Goal: Book appointment/travel/reservation

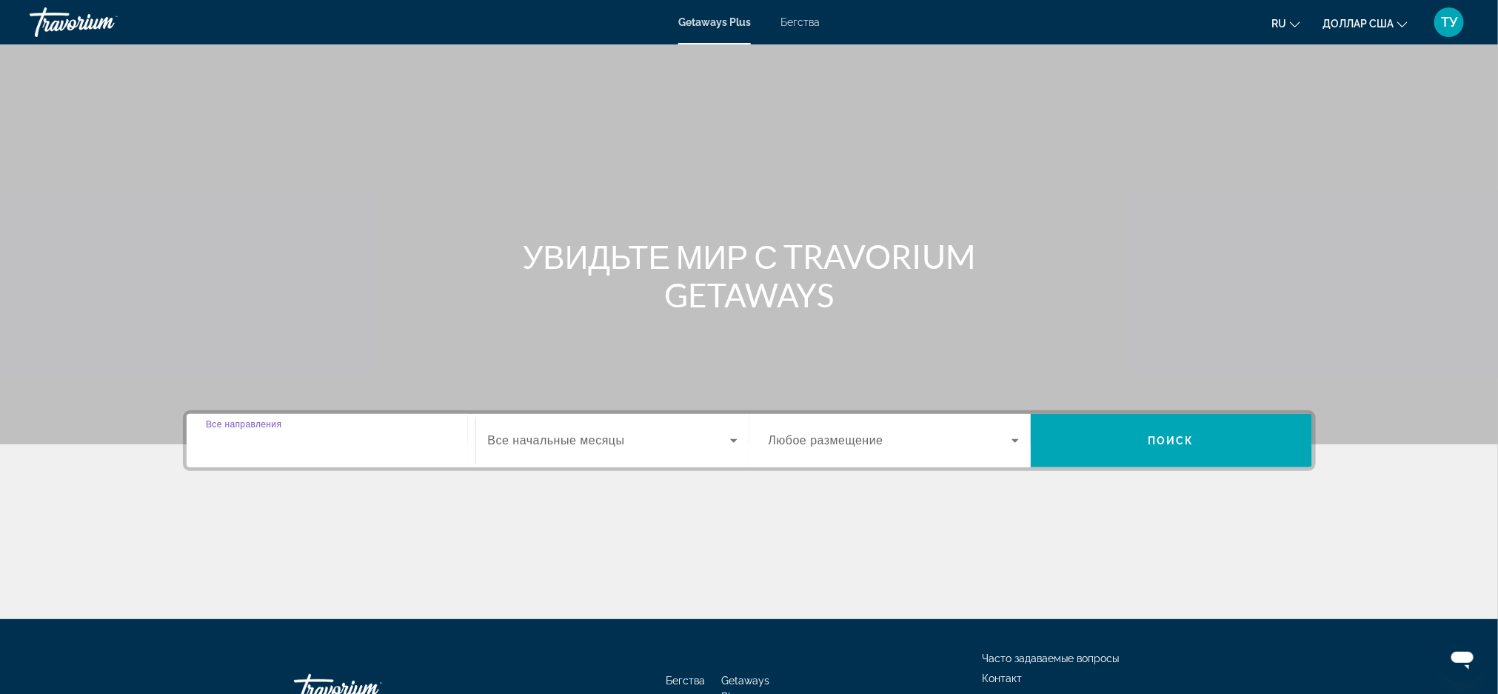
click at [213, 449] on input "Место назначения Все направления" at bounding box center [331, 441] width 250 height 18
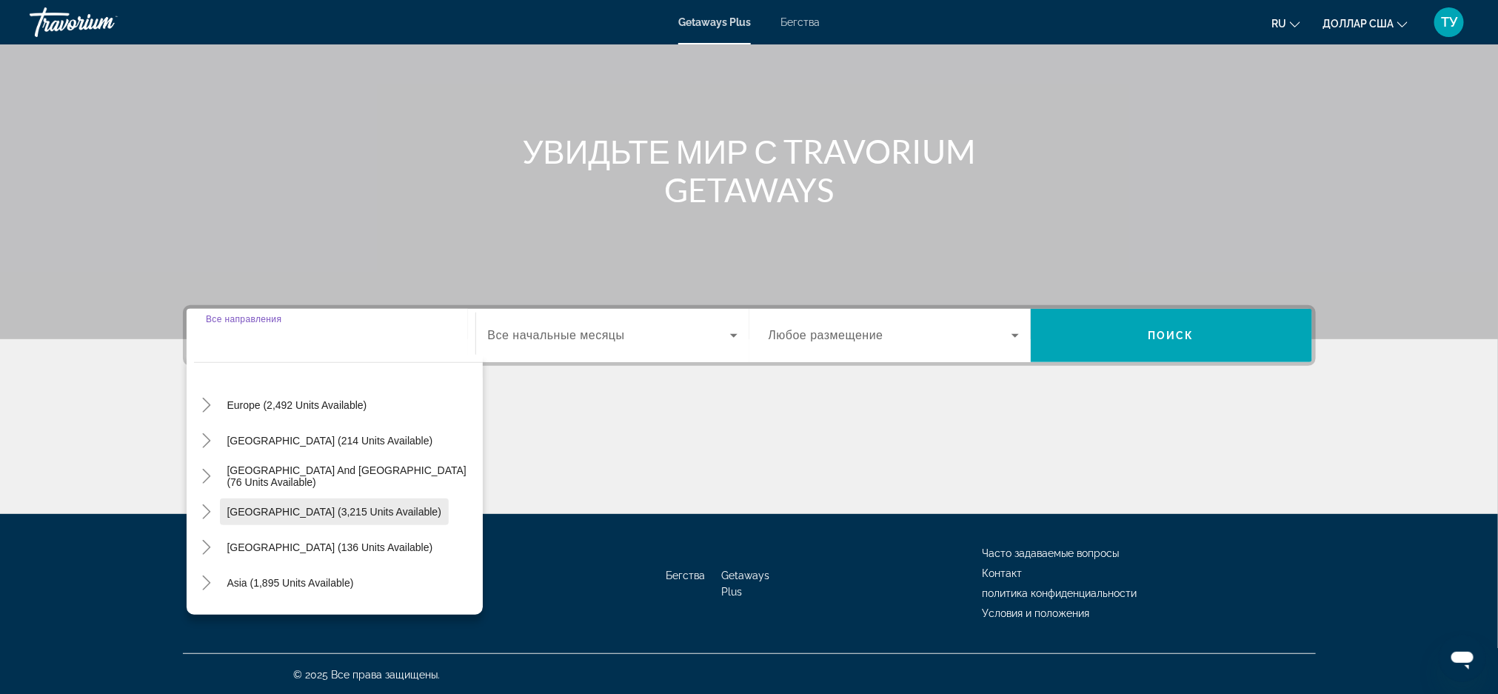
scroll to position [240, 0]
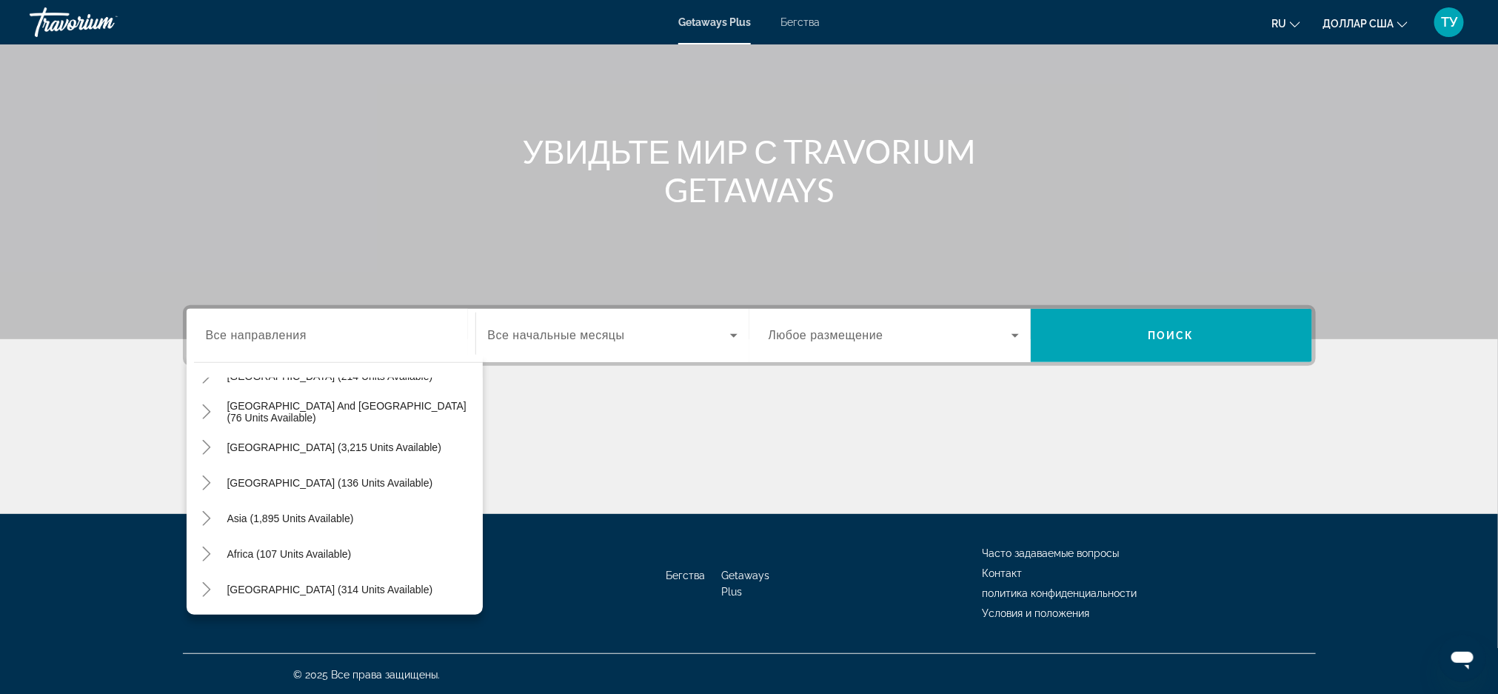
click at [549, 341] on font "Все начальные месяцы" at bounding box center [556, 335] width 137 height 13
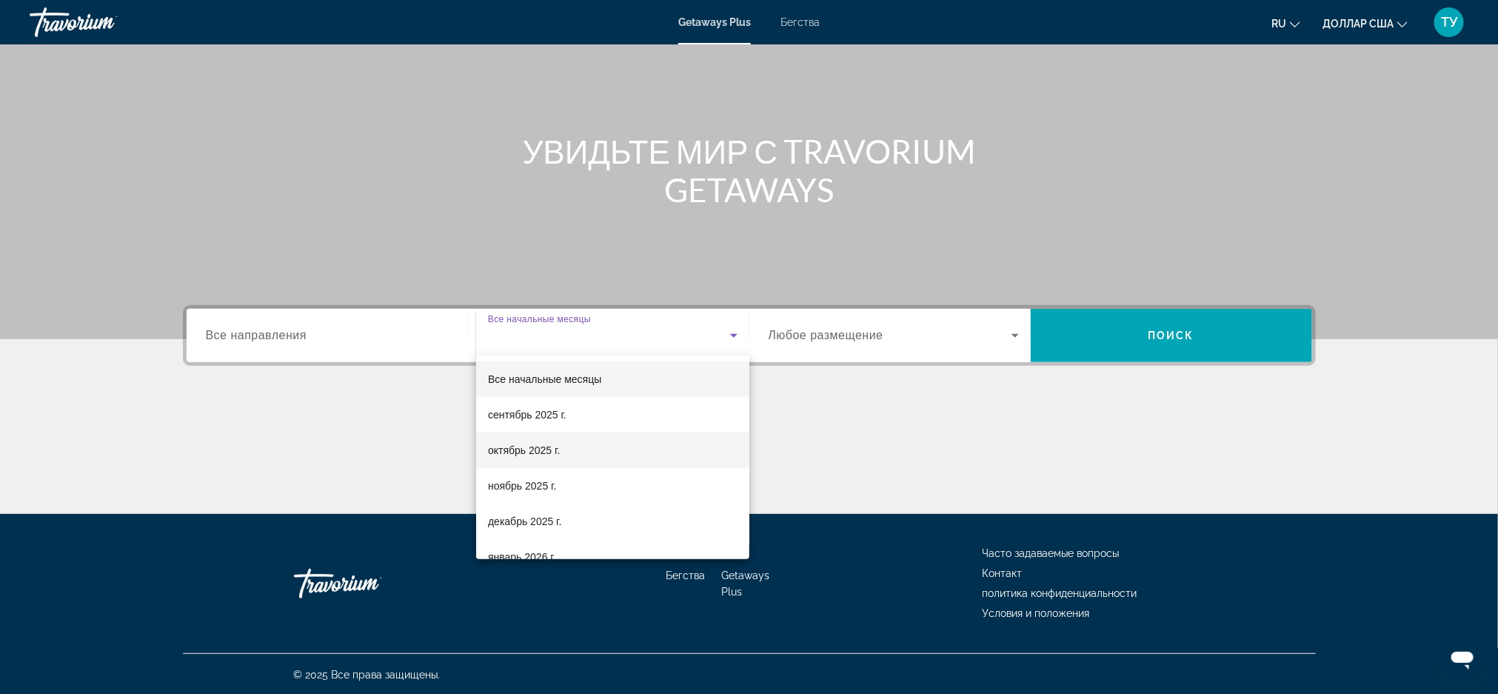
click at [529, 455] on font "октябрь 2025 г." at bounding box center [524, 450] width 72 height 12
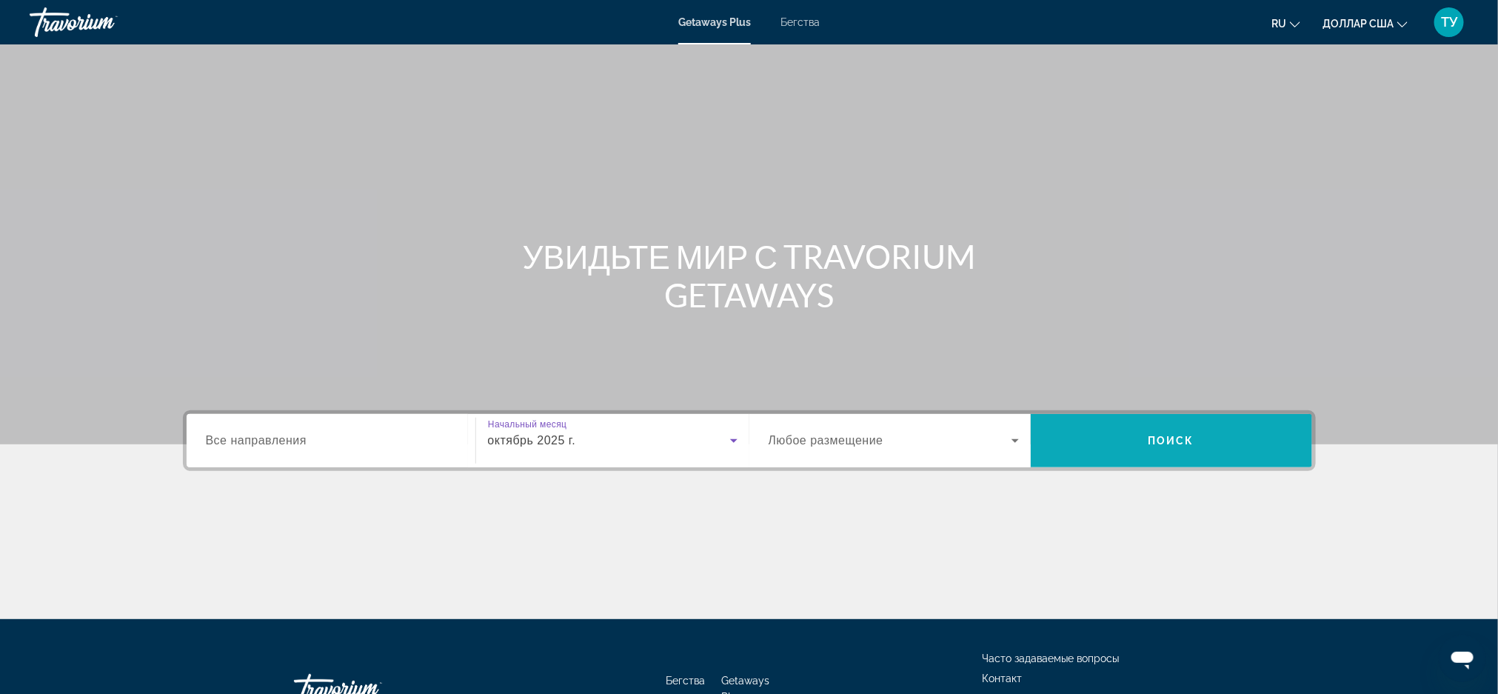
scroll to position [105, 0]
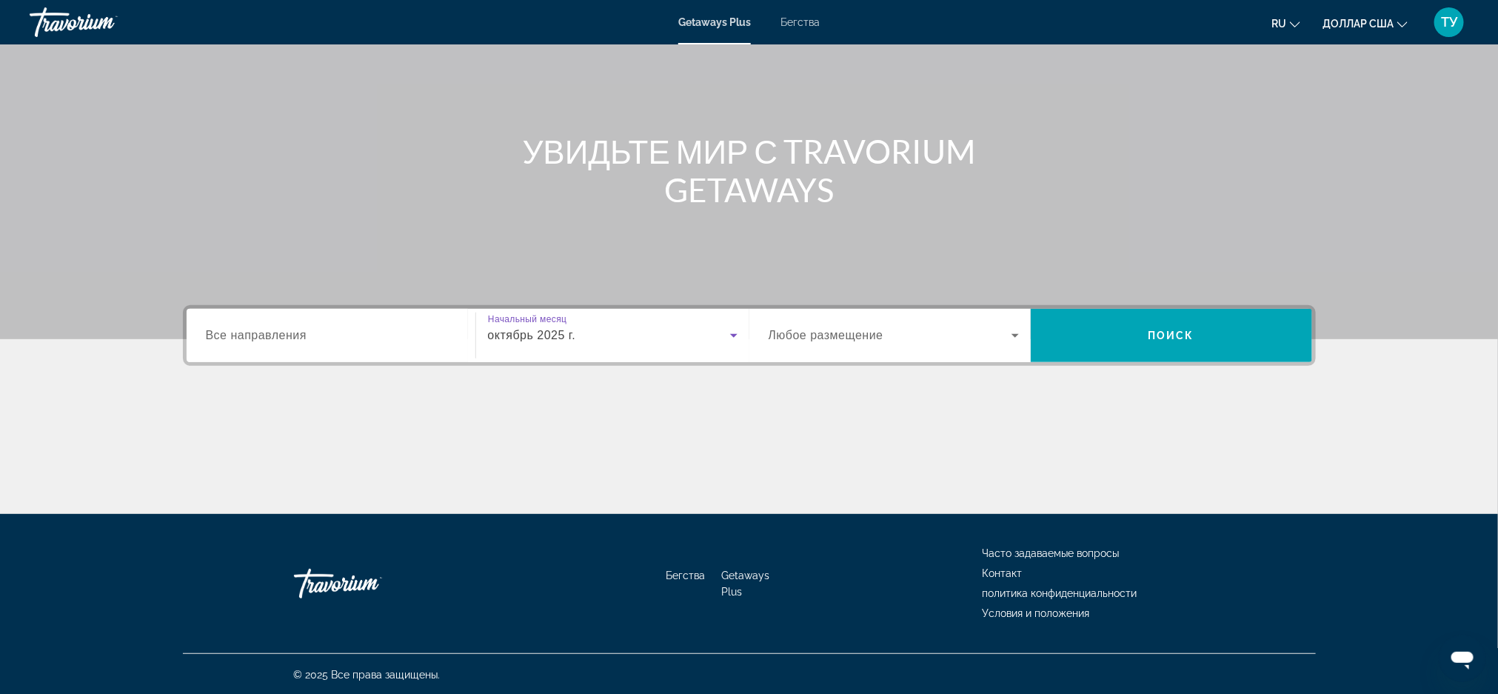
drag, startPoint x: 260, startPoint y: 335, endPoint x: 258, endPoint y: 343, distance: 7.6
click at [258, 343] on div "Место назначения Все направления" at bounding box center [331, 336] width 250 height 42
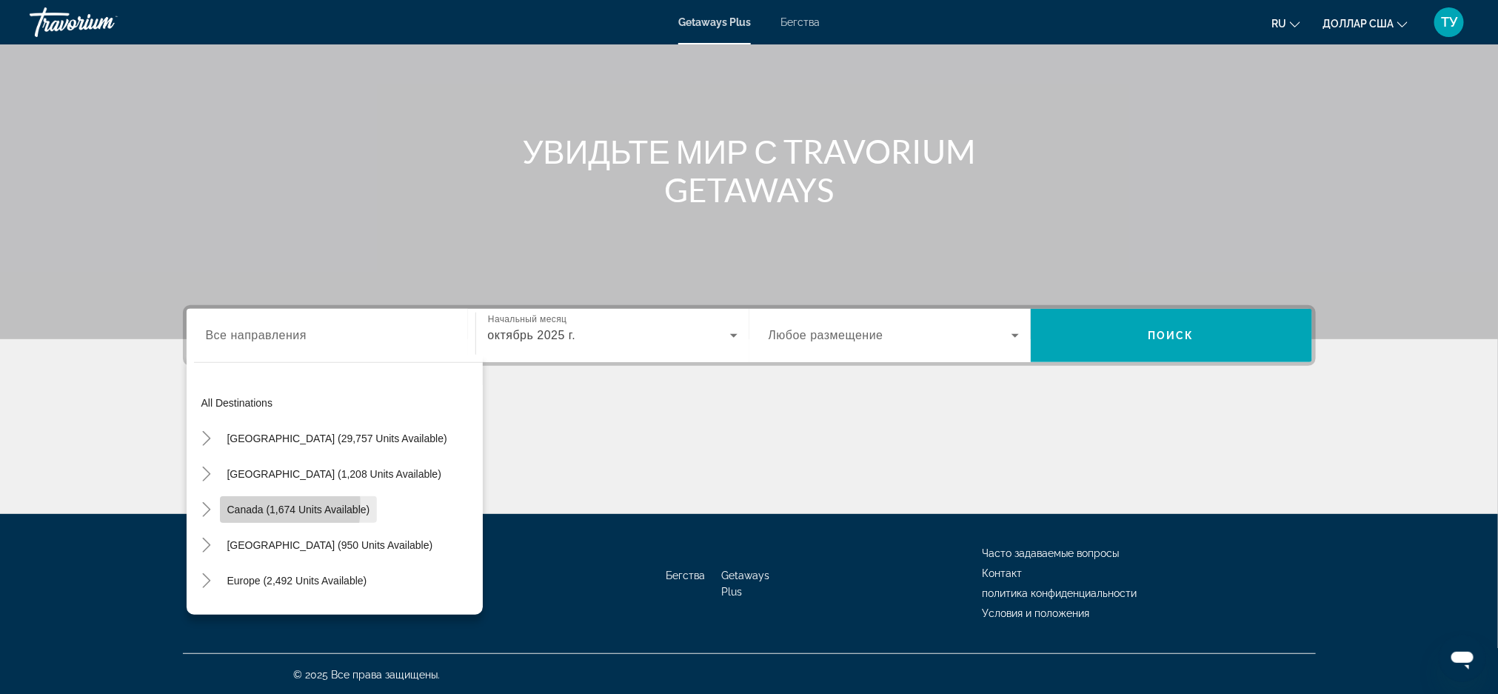
click at [260, 506] on span "Canada (1,674 units available)" at bounding box center [298, 510] width 143 height 12
type input "**********"
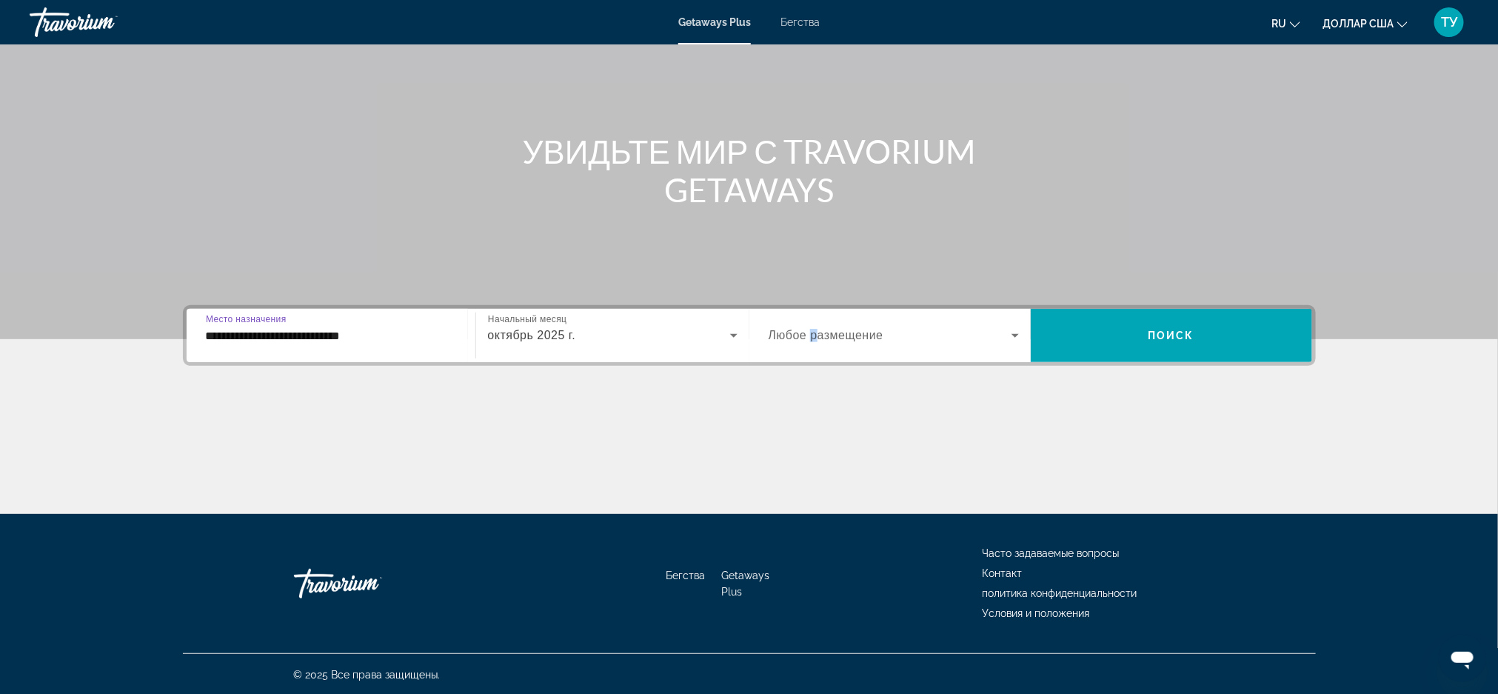
drag, startPoint x: 815, startPoint y: 331, endPoint x: 820, endPoint y: 347, distance: 16.9
click at [814, 334] on font "Любое размещение" at bounding box center [826, 335] width 115 height 13
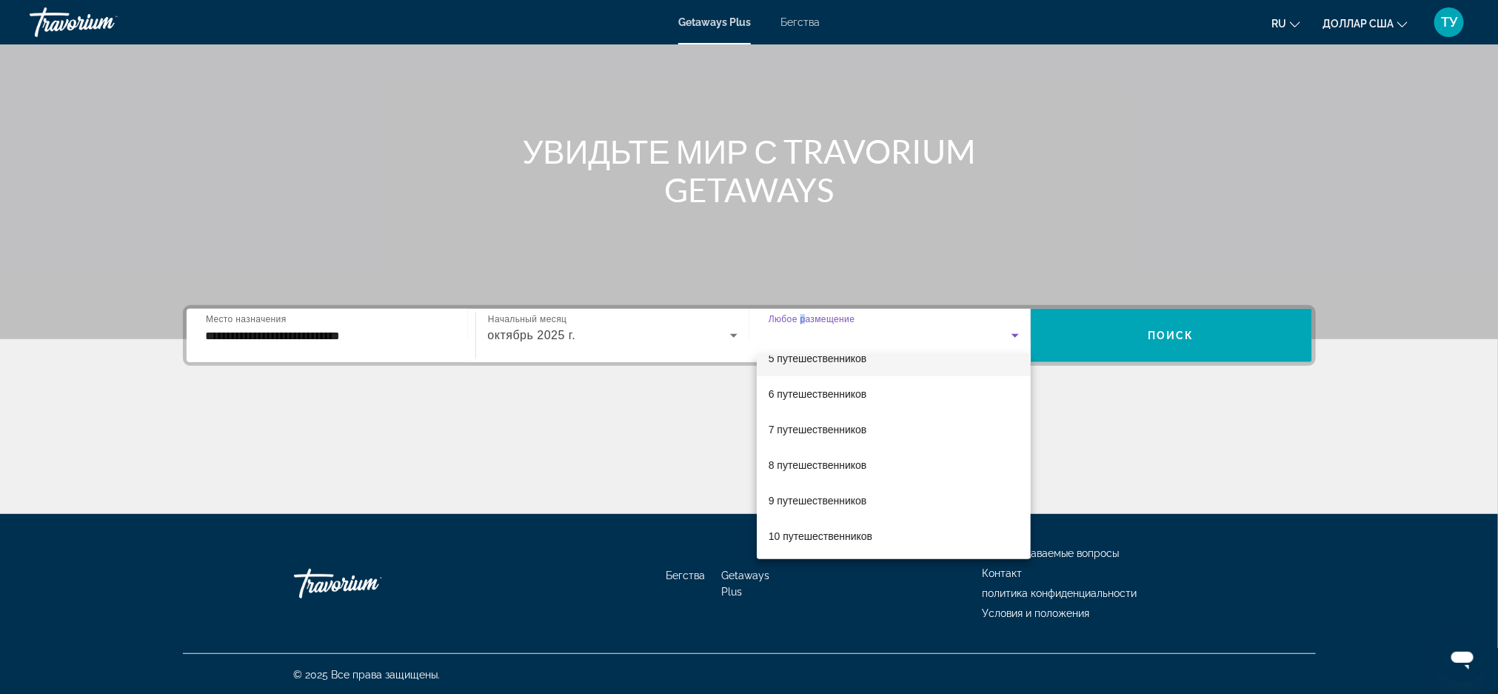
scroll to position [164, 0]
click at [784, 465] on font "8 путешественников" at bounding box center [818, 464] width 98 height 12
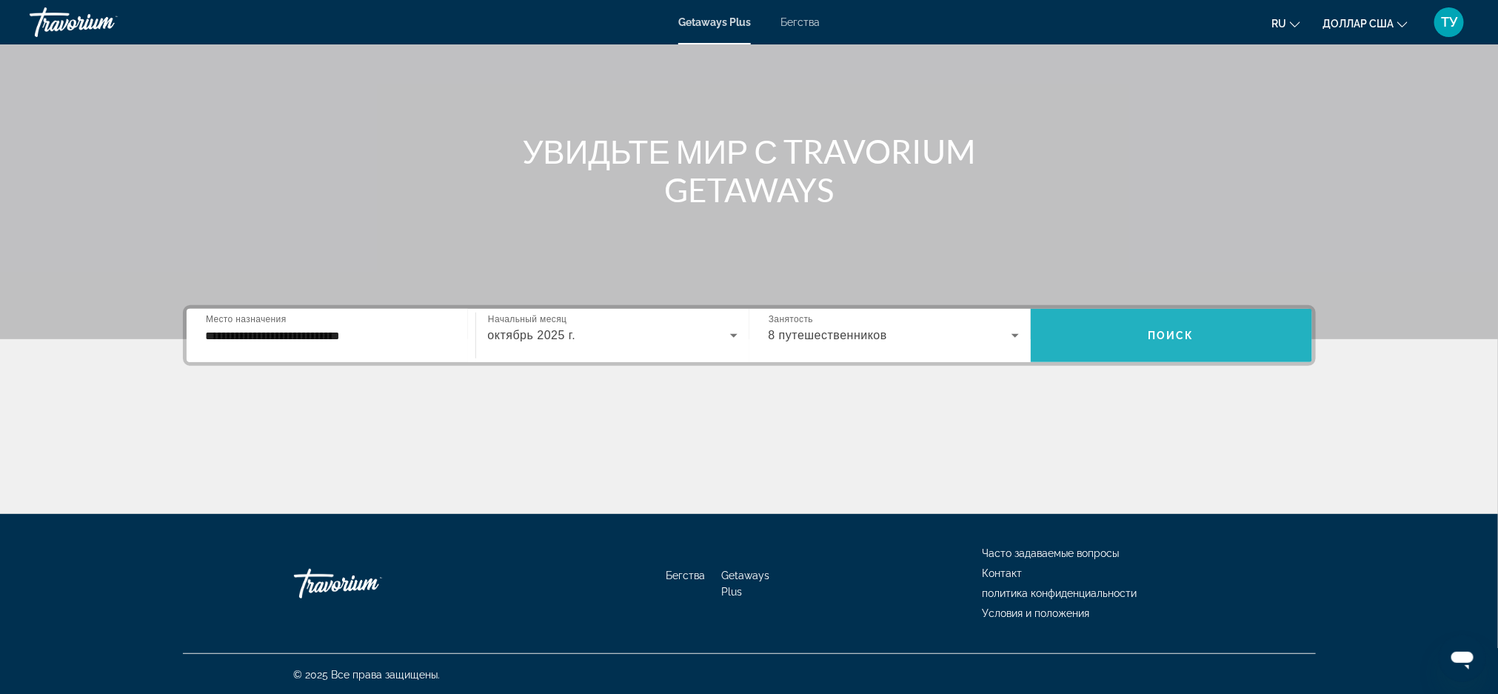
click at [1167, 338] on font "Поиск" at bounding box center [1171, 335] width 47 height 12
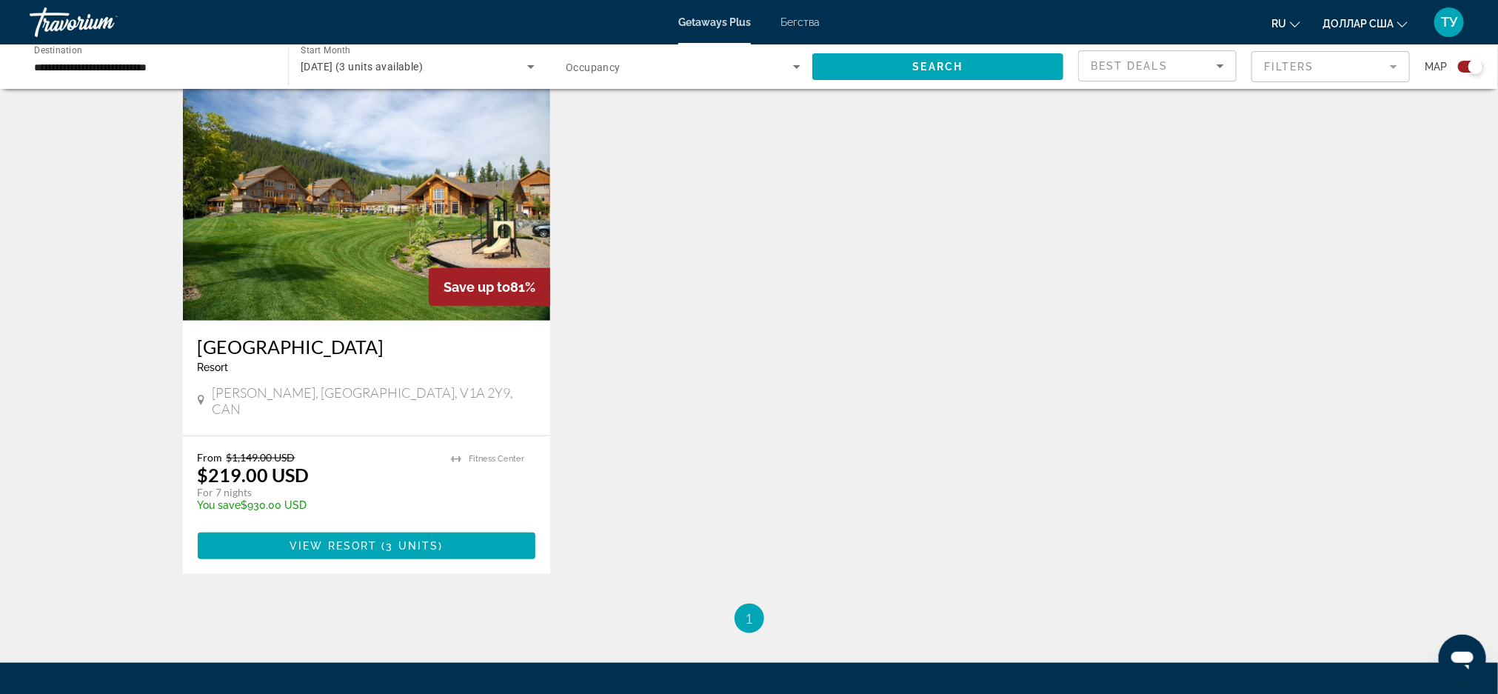
scroll to position [555, 0]
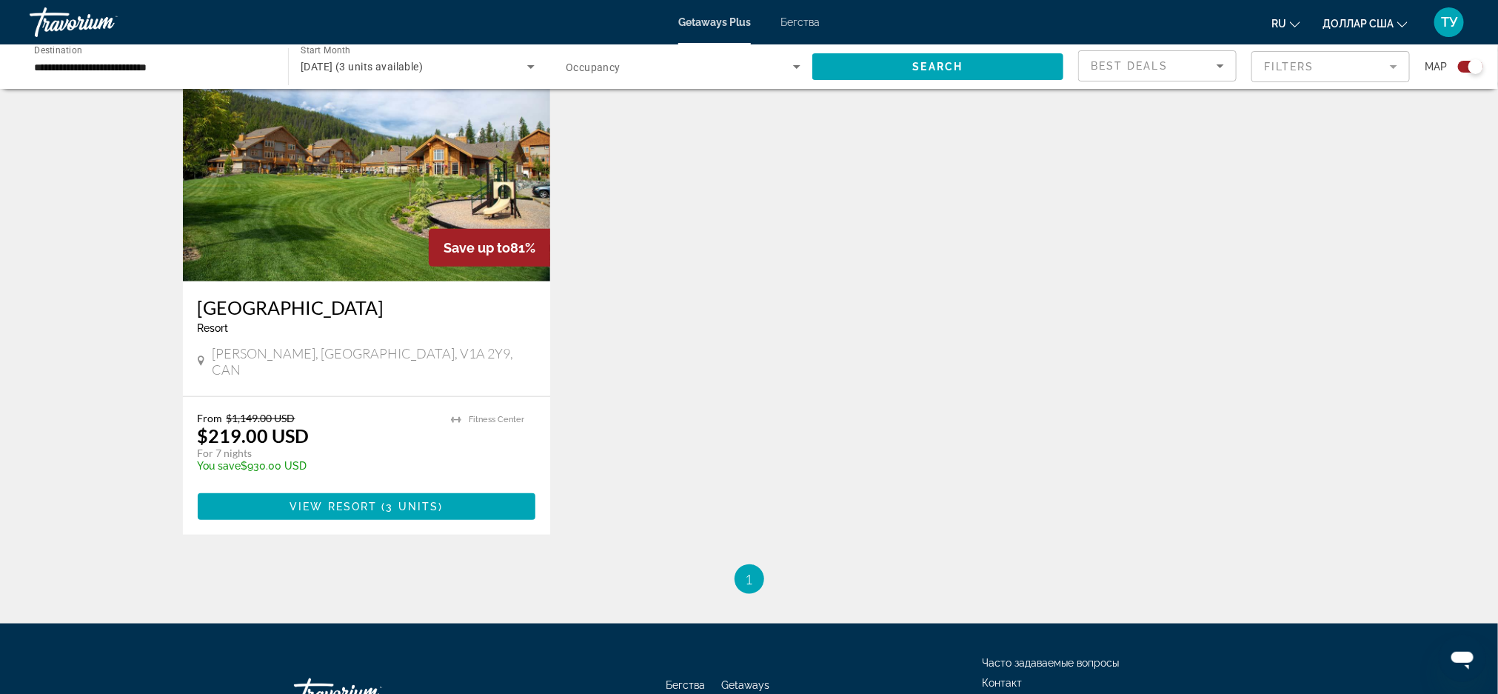
click at [252, 189] on img "Основное содержание" at bounding box center [367, 162] width 368 height 237
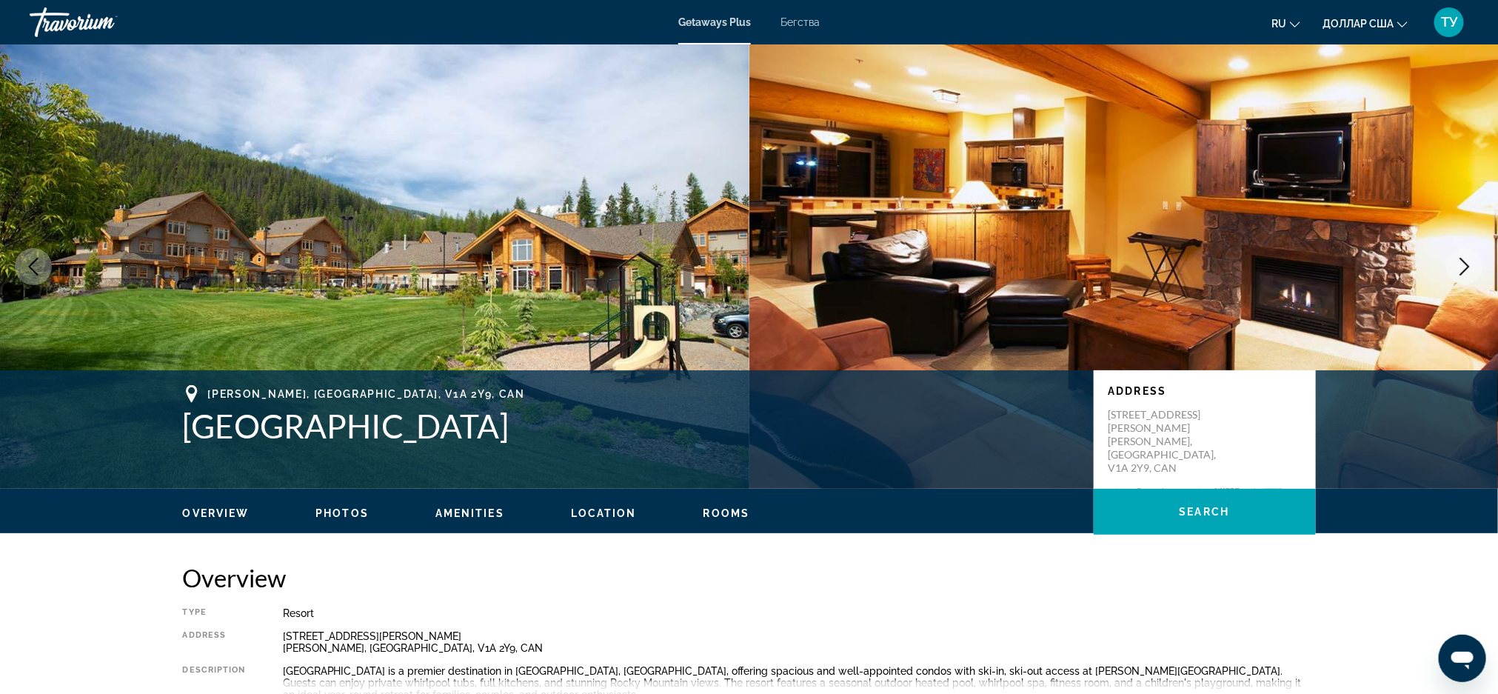
click at [1460, 270] on icon "Next image" at bounding box center [1465, 267] width 18 height 18
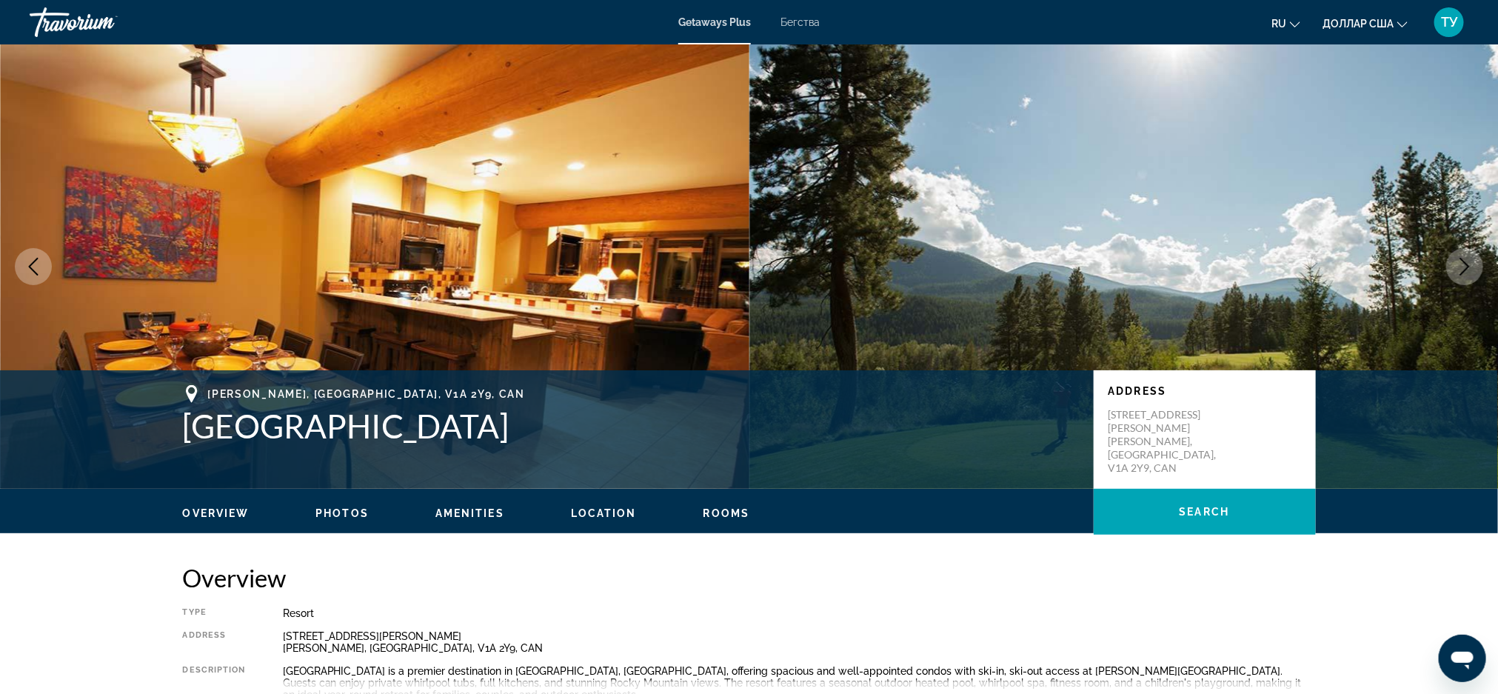
click at [1457, 271] on icon "Next image" at bounding box center [1465, 267] width 18 height 18
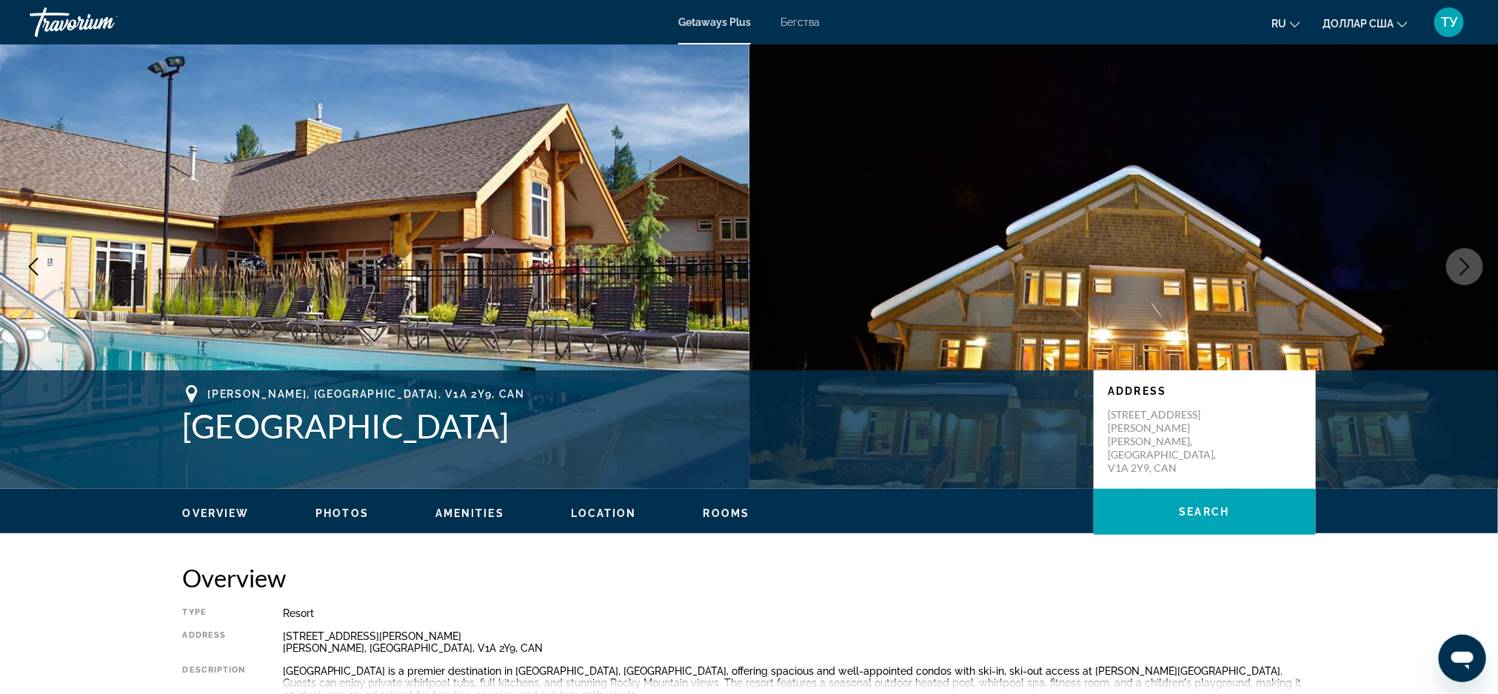
click at [1457, 271] on icon "Next image" at bounding box center [1465, 267] width 18 height 18
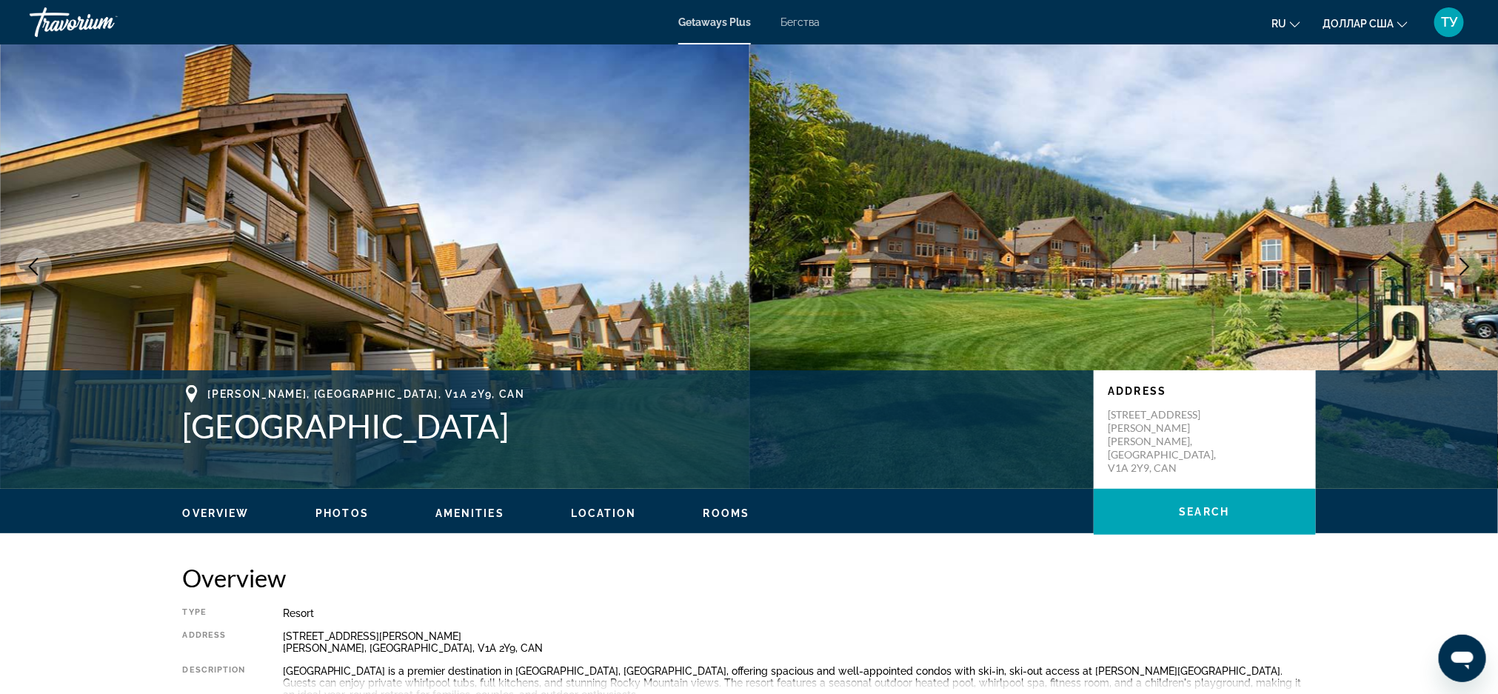
click at [1457, 271] on icon "Next image" at bounding box center [1465, 267] width 18 height 18
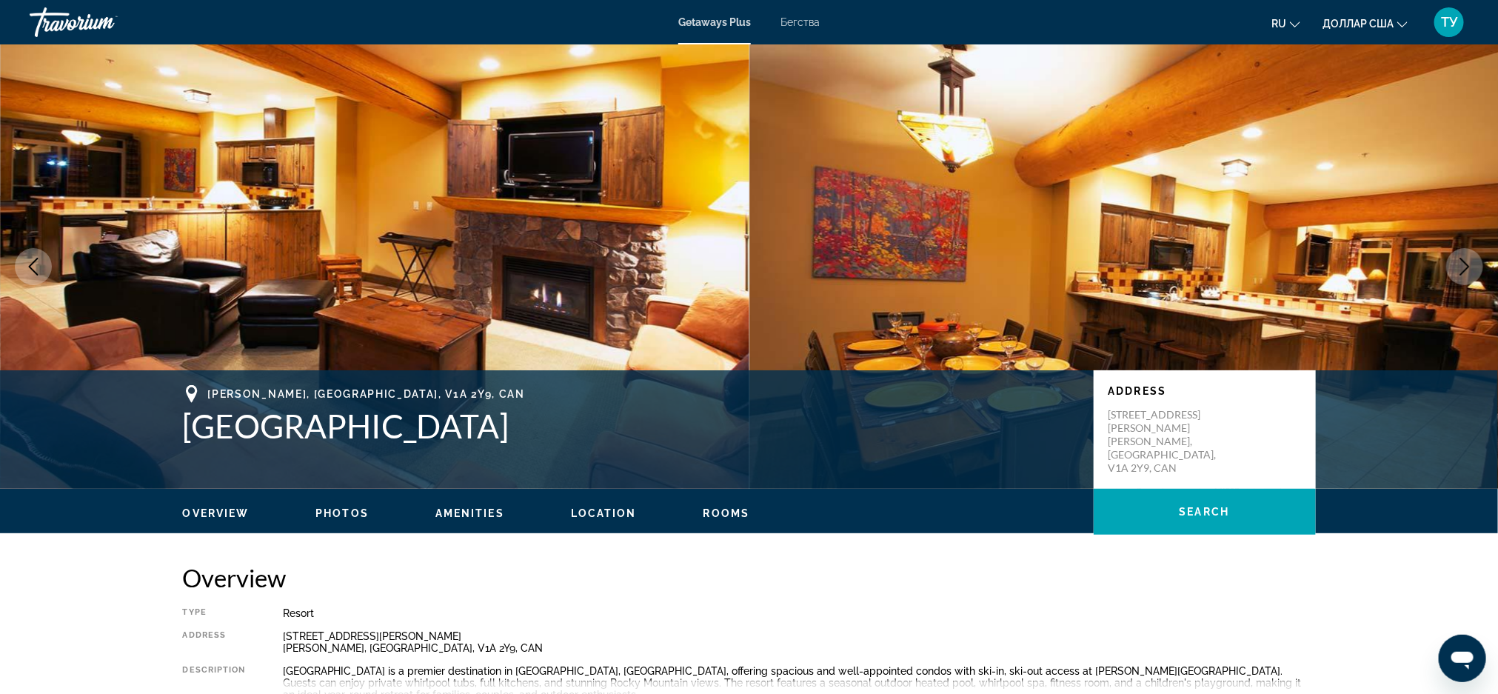
click at [1457, 271] on icon "Next image" at bounding box center [1465, 267] width 18 height 18
